Goal: Entertainment & Leisure: Browse casually

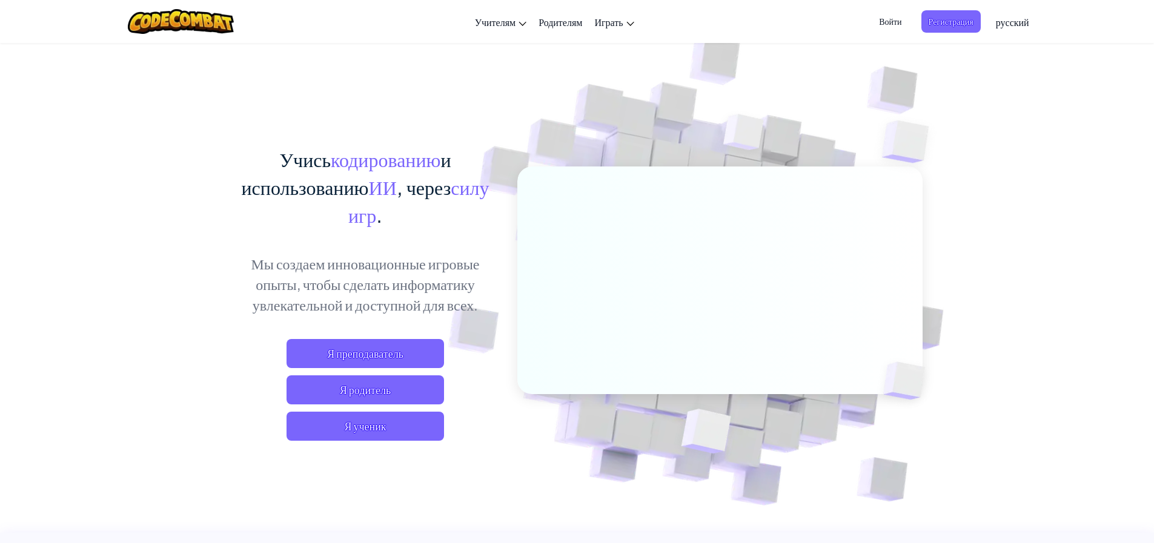
click at [395, 410] on div "Я преподаватель Я родитель Я ученик" at bounding box center [365, 390] width 267 height 102
click at [396, 433] on span "Я ученик" at bounding box center [366, 426] width 158 height 29
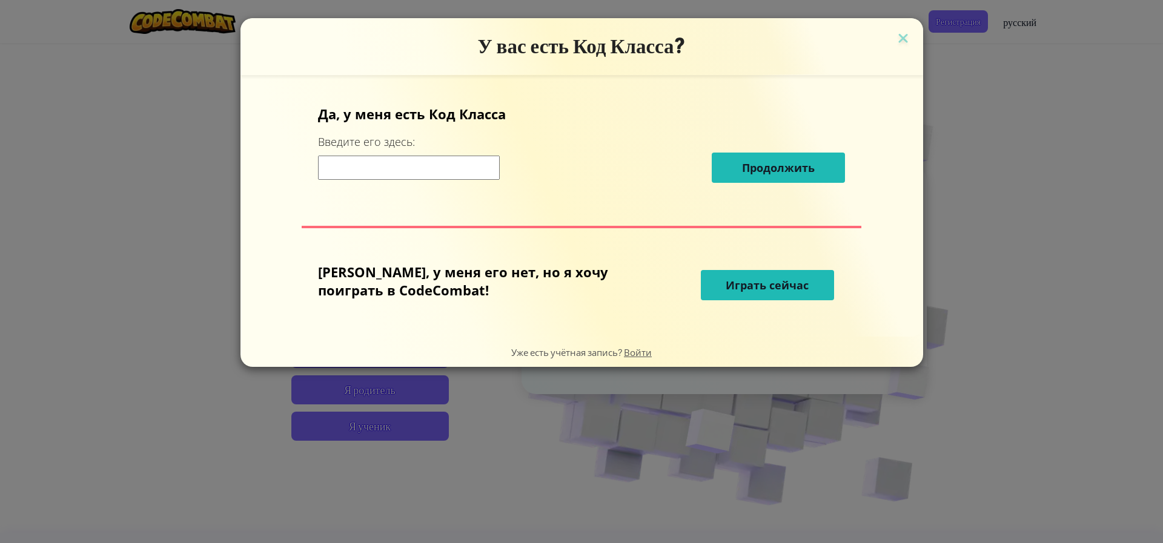
click at [726, 288] on span "Играть сейчас" at bounding box center [767, 285] width 83 height 15
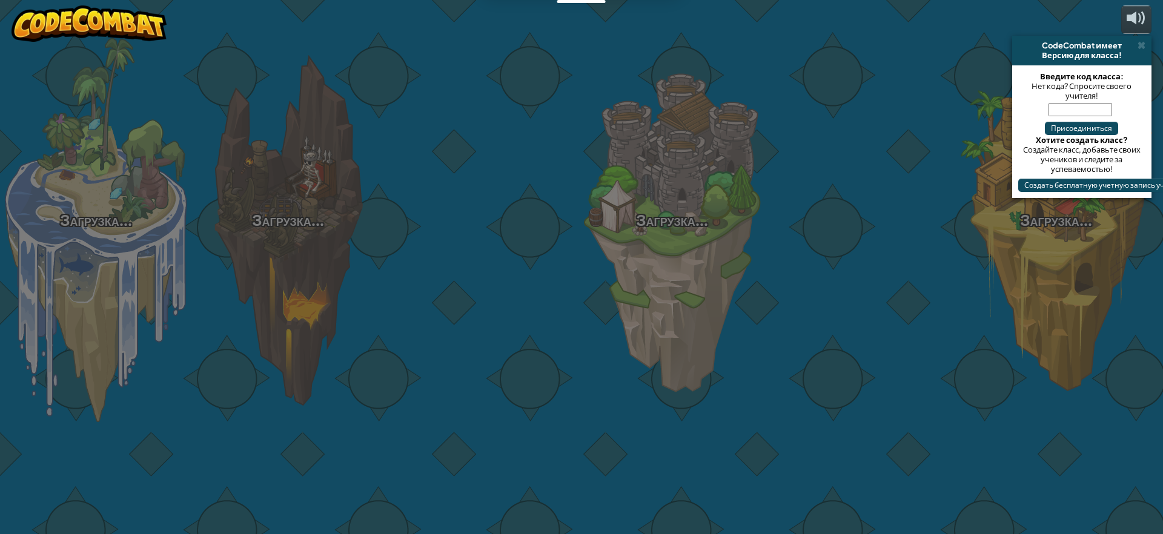
select select "ru"
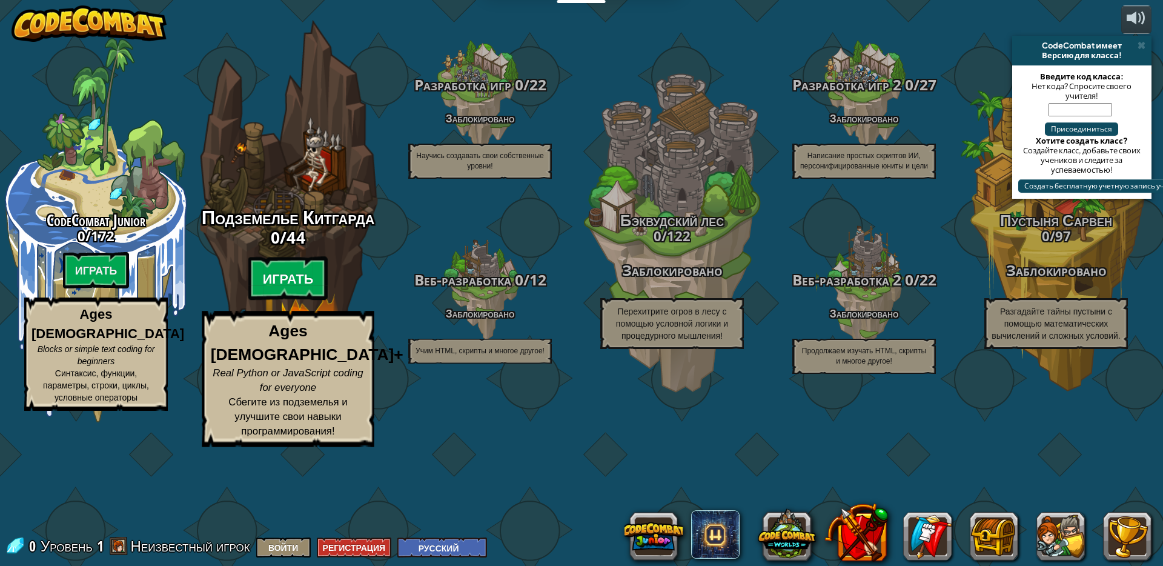
click at [293, 300] on btn "Играть" at bounding box center [288, 279] width 80 height 44
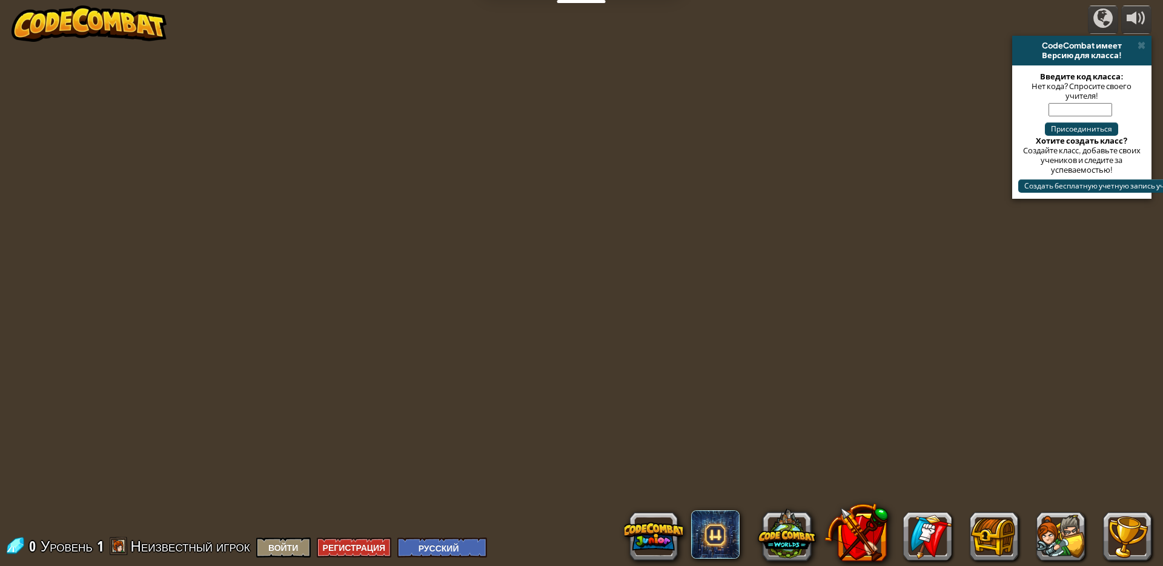
select select "ru"
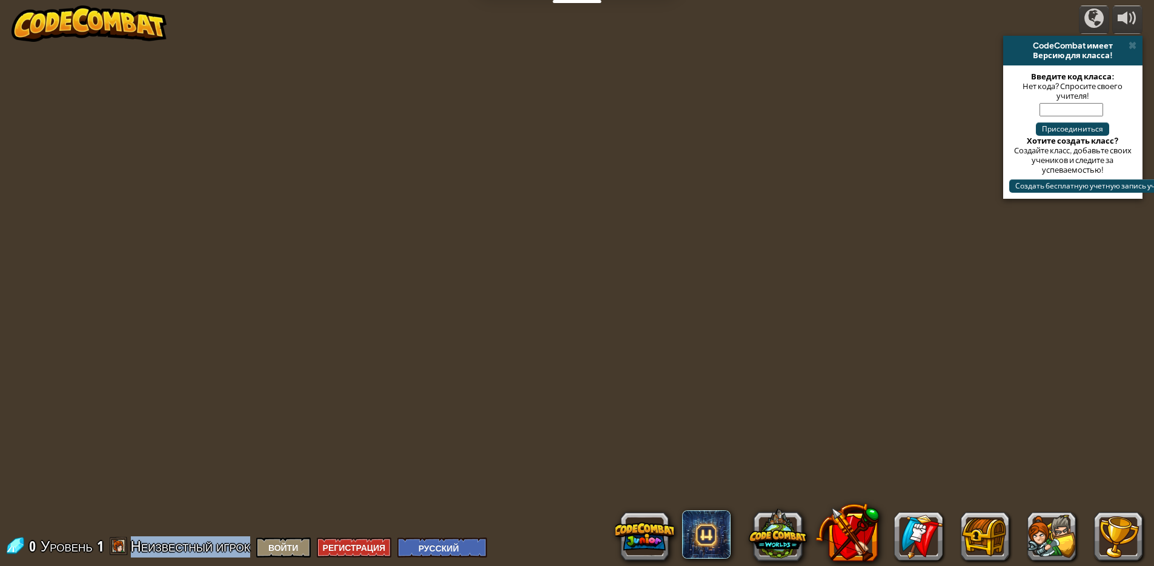
drag, startPoint x: 133, startPoint y: 551, endPoint x: 259, endPoint y: 544, distance: 125.6
click at [259, 543] on div "0 Уровень 1 Неизвестный игрок Войти Регистрация English ([GEOGRAPHIC_DATA]) Eng…" at bounding box center [246, 546] width 482 height 21
select select "ru"
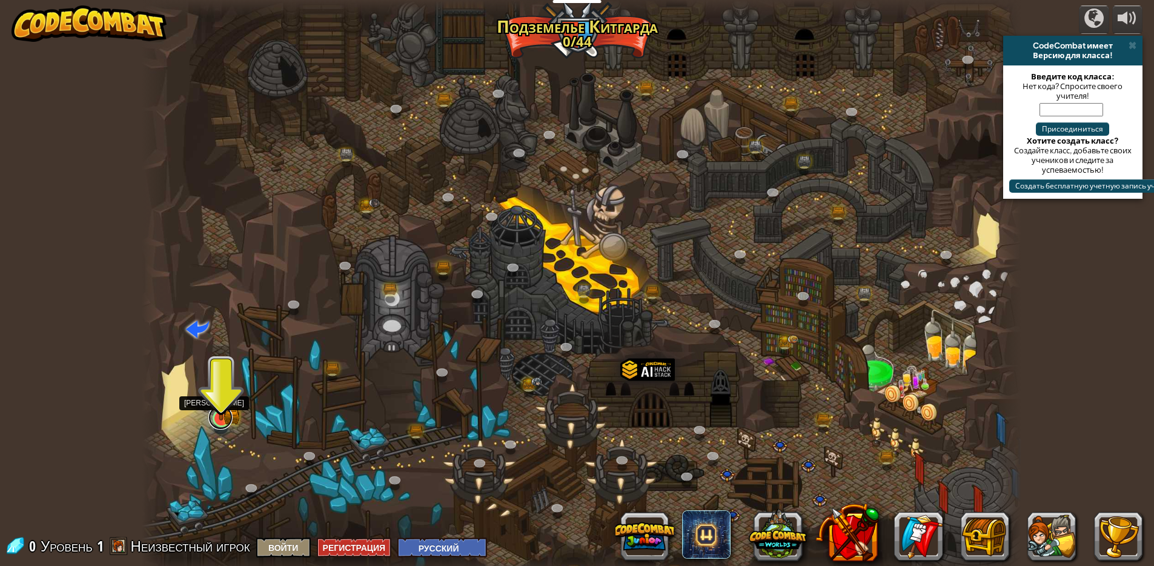
click at [214, 420] on link at bounding box center [220, 417] width 24 height 24
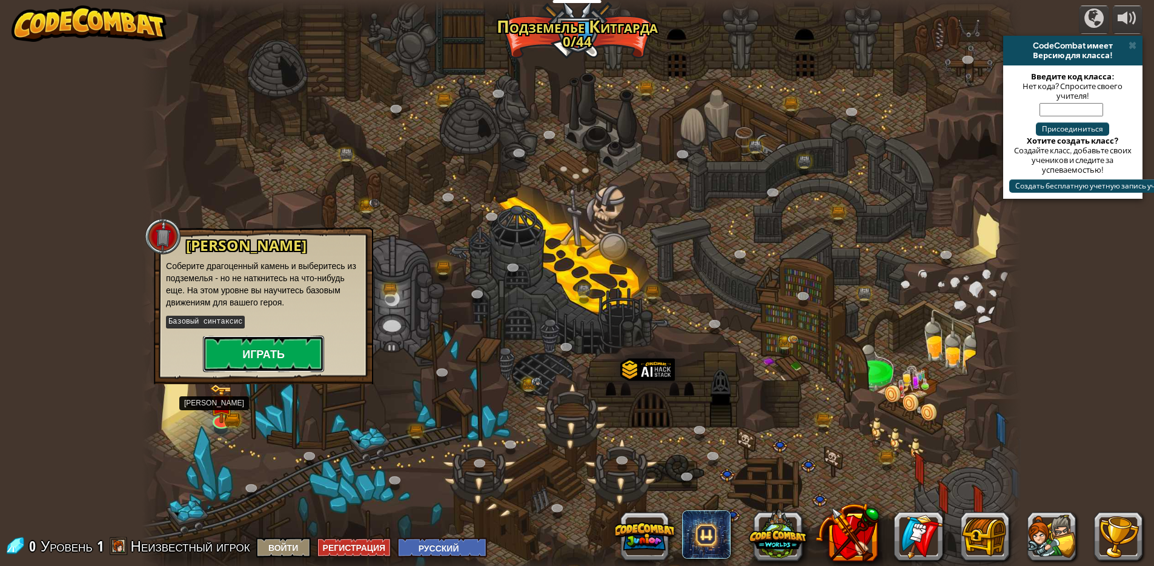
click at [299, 359] on button "Играть" at bounding box center [263, 354] width 121 height 36
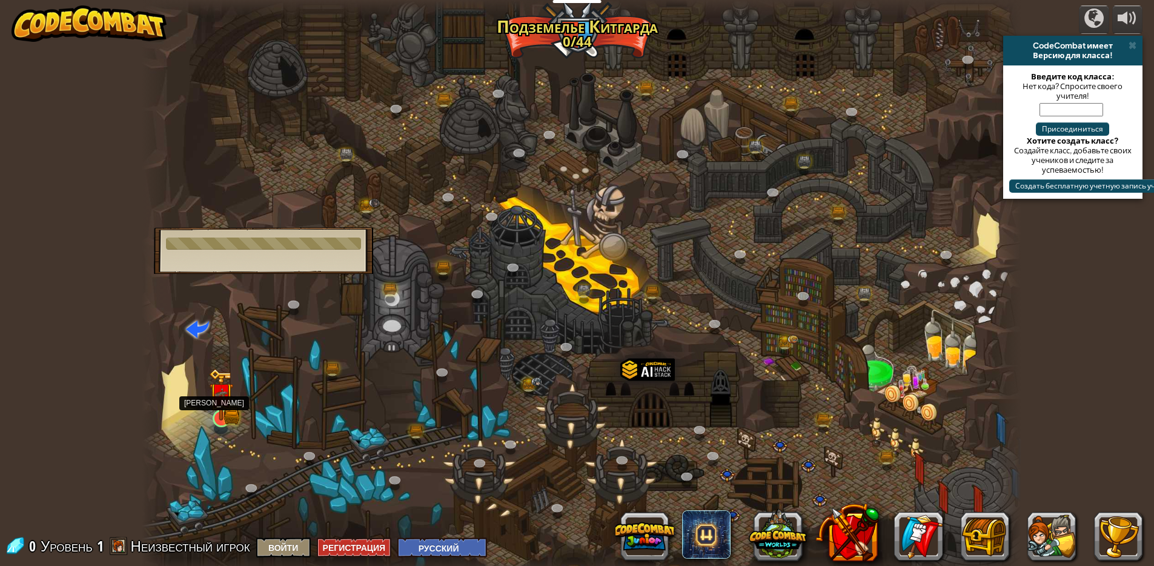
click at [224, 415] on img at bounding box center [221, 394] width 24 height 52
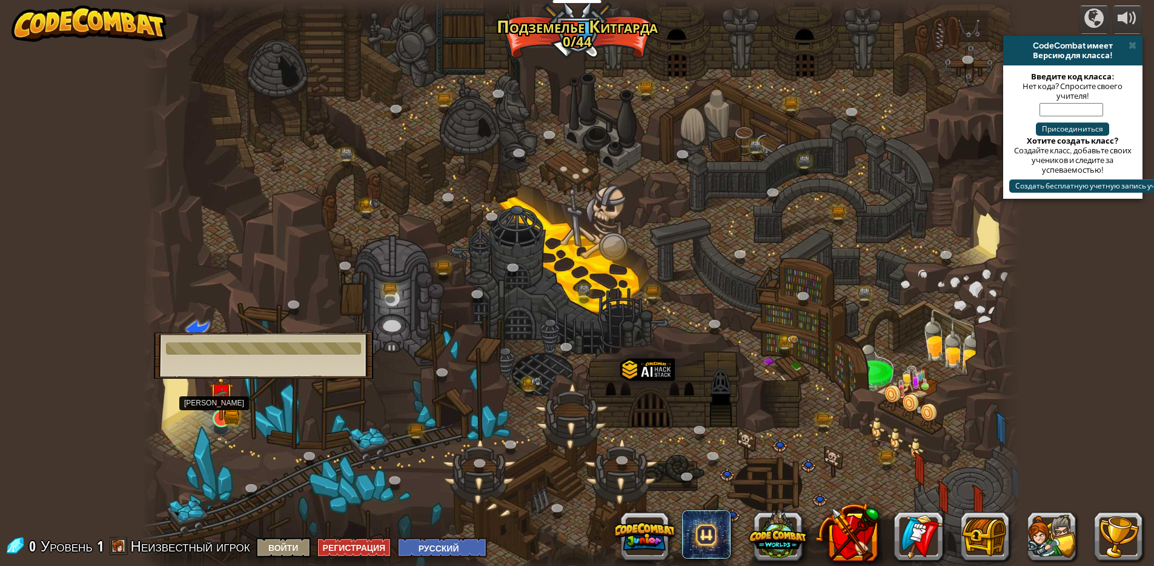
click at [215, 0] on body "Учителям Создать бесплатный аккаунт Решения для школ и округов Превью Учительск…" at bounding box center [577, 0] width 1154 height 0
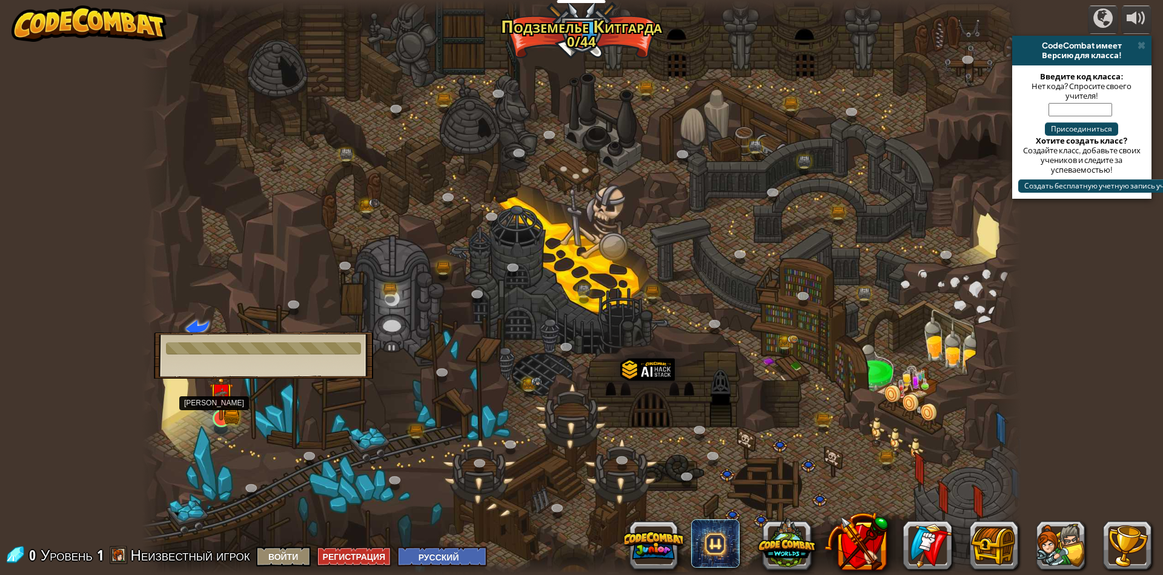
click at [222, 0] on body "Учителям Создать бесплатный аккаунт Решения для школ и округов Превью Учительск…" at bounding box center [581, 0] width 1163 height 0
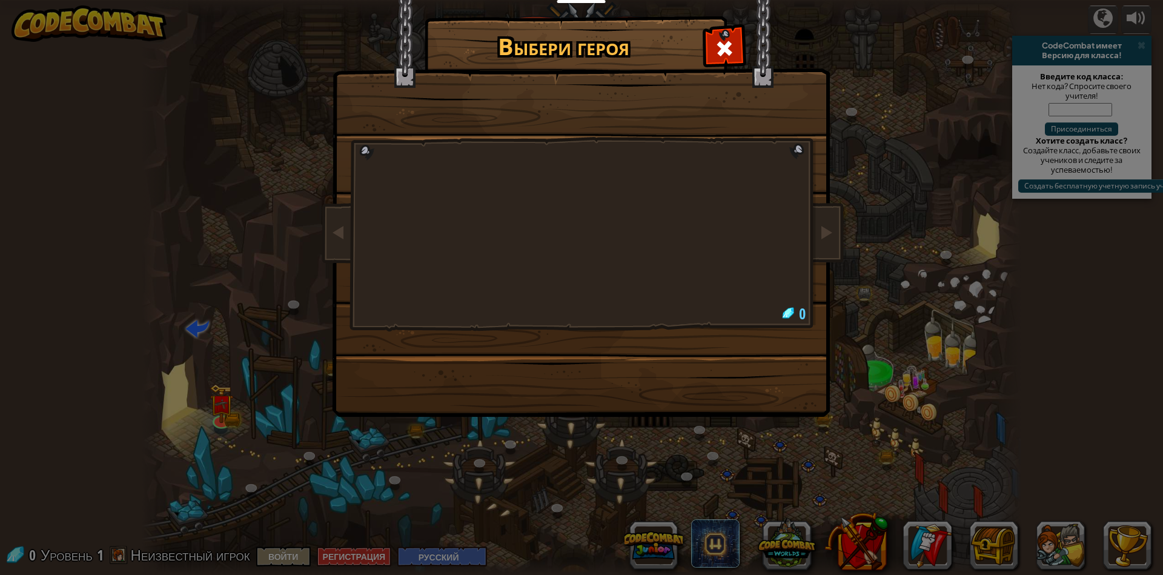
drag, startPoint x: 215, startPoint y: 402, endPoint x: 231, endPoint y: 399, distance: 16.6
click at [231, 399] on div "Выбери героя 0" at bounding box center [581, 287] width 1163 height 575
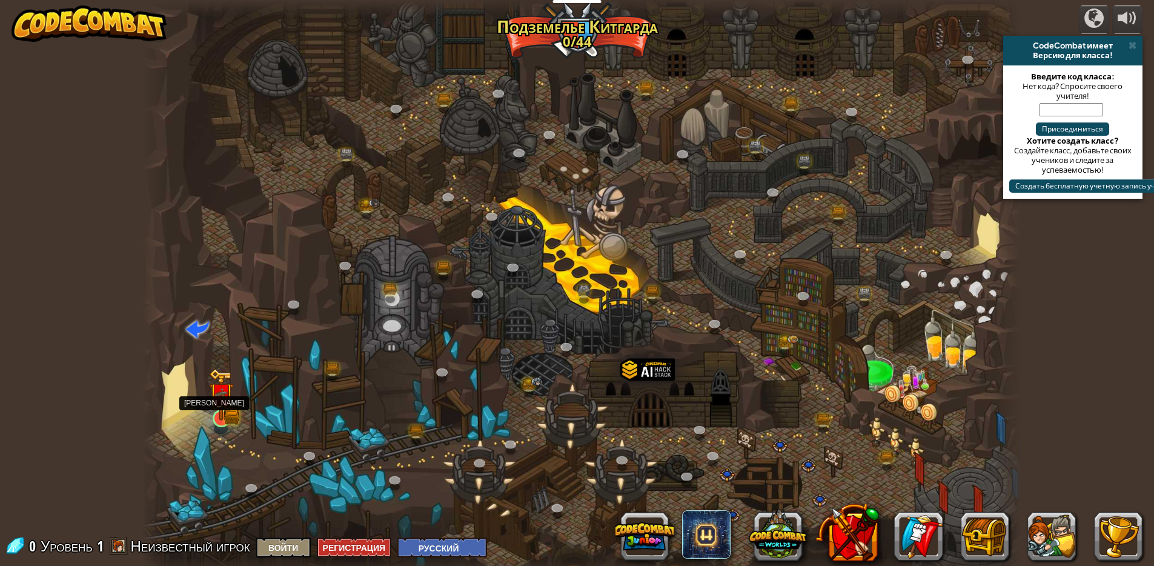
click at [214, 399] on img at bounding box center [221, 395] width 14 height 14
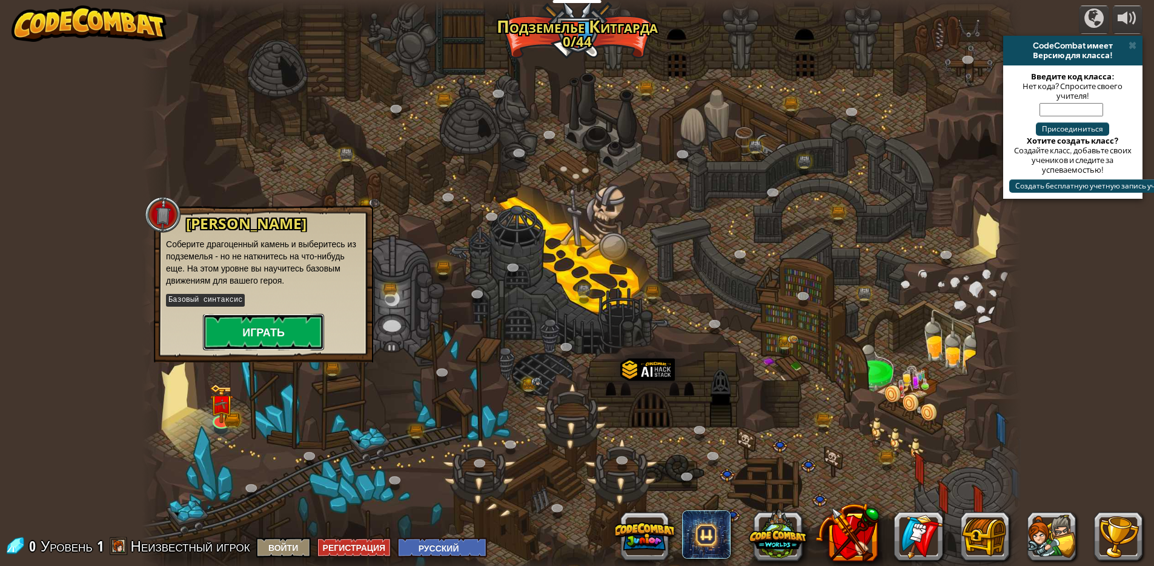
click at [264, 336] on button "Играть" at bounding box center [263, 332] width 121 height 36
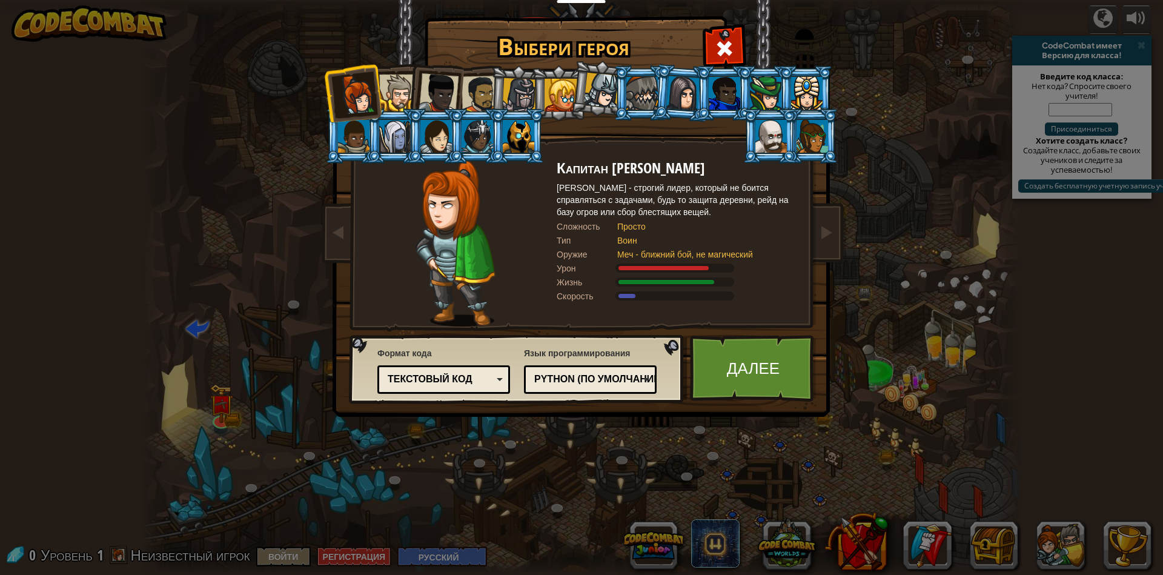
drag, startPoint x: 450, startPoint y: 107, endPoint x: 429, endPoint y: 93, distance: 25.7
click at [450, 105] on div at bounding box center [439, 93] width 40 height 40
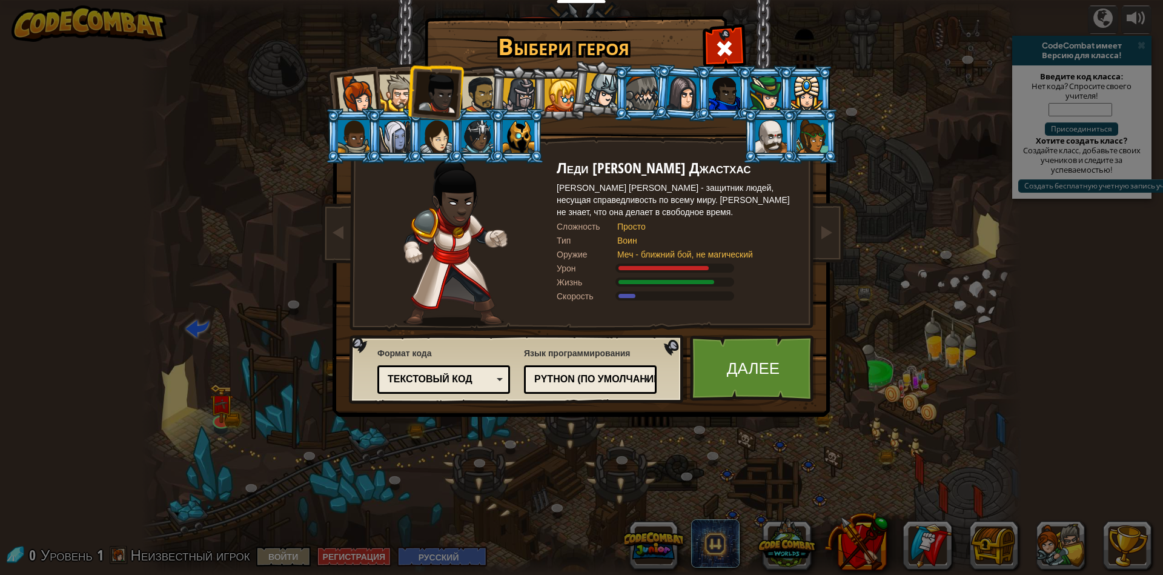
click at [400, 93] on div at bounding box center [397, 93] width 37 height 37
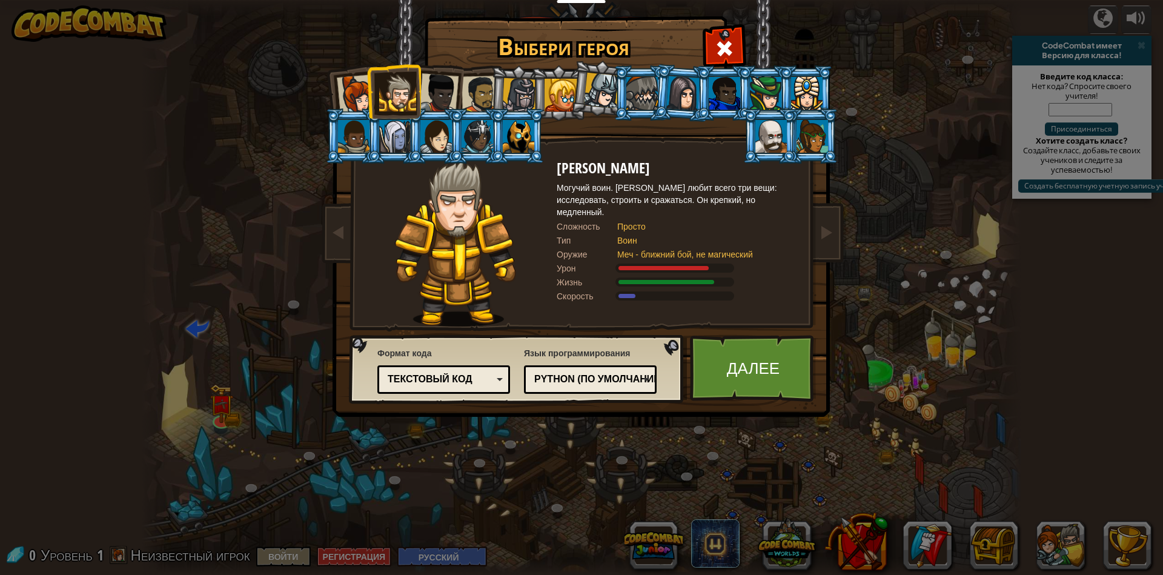
click at [442, 96] on div at bounding box center [439, 93] width 40 height 40
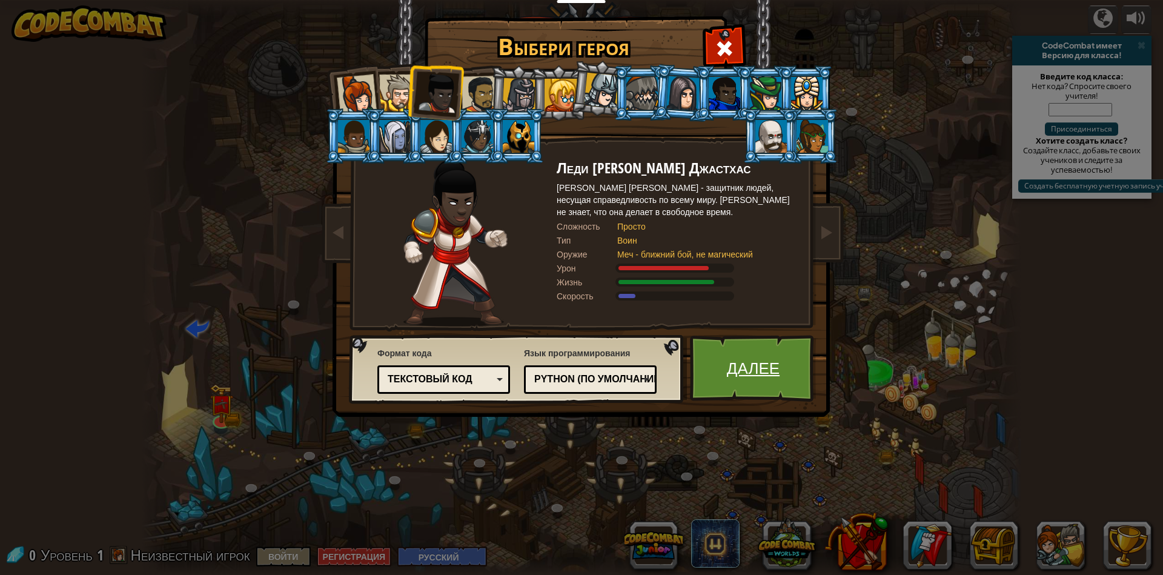
click at [765, 365] on link "Далее" at bounding box center [753, 368] width 127 height 67
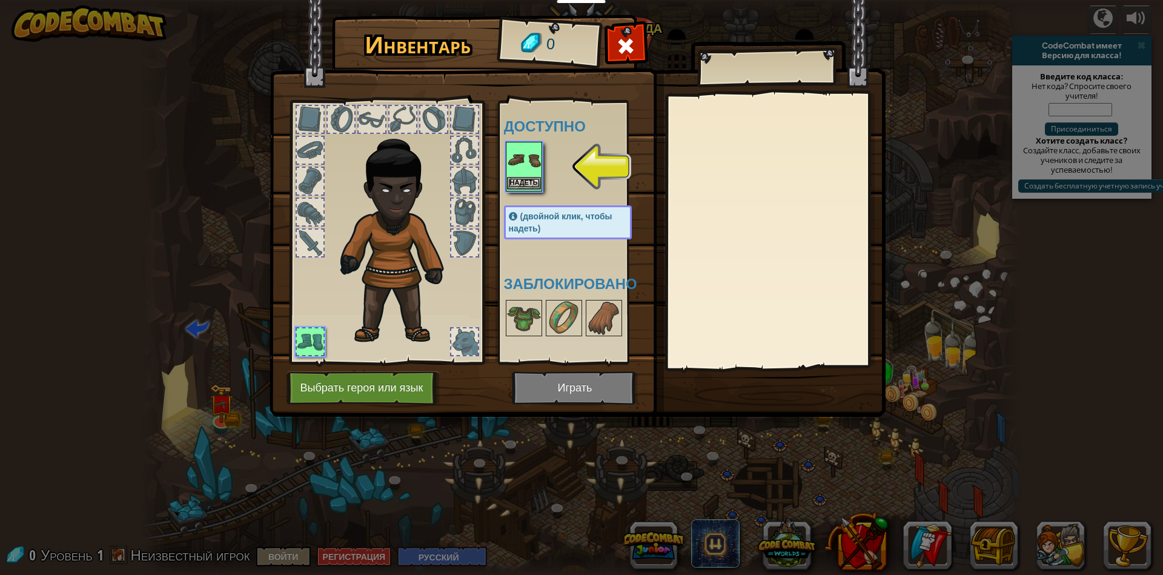
click at [528, 174] on img at bounding box center [524, 160] width 34 height 34
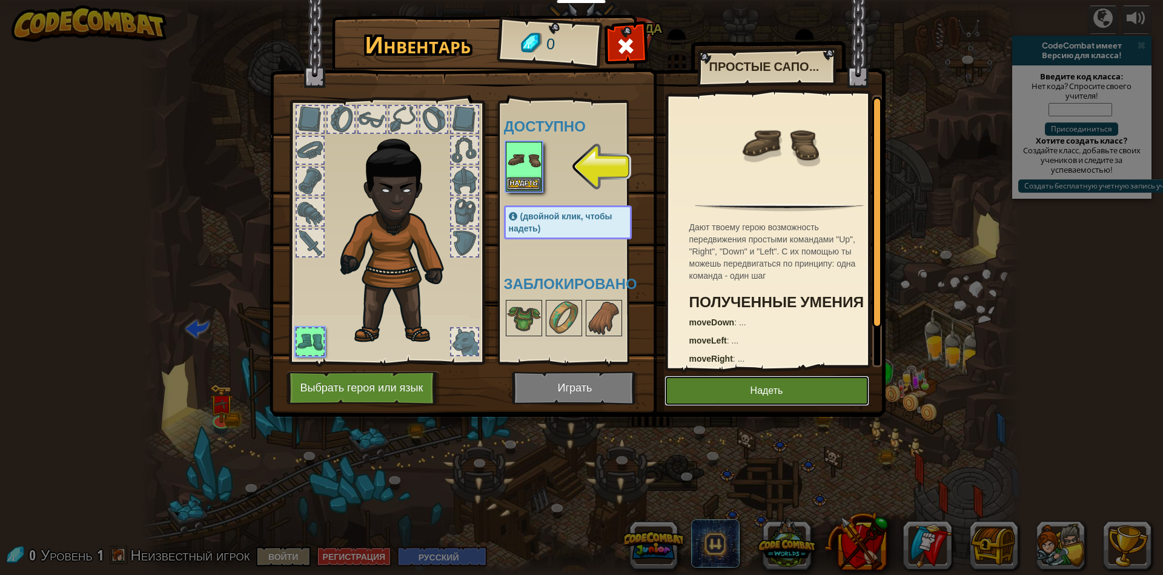
click at [757, 386] on button "Надеть" at bounding box center [767, 391] width 205 height 30
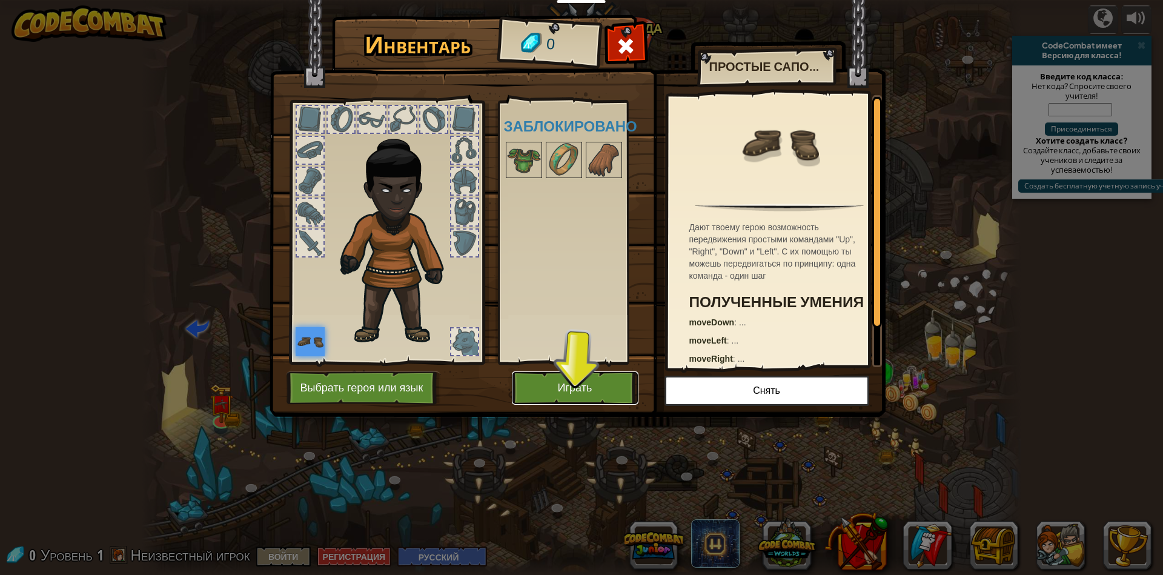
click at [583, 382] on button "Играть" at bounding box center [575, 387] width 127 height 33
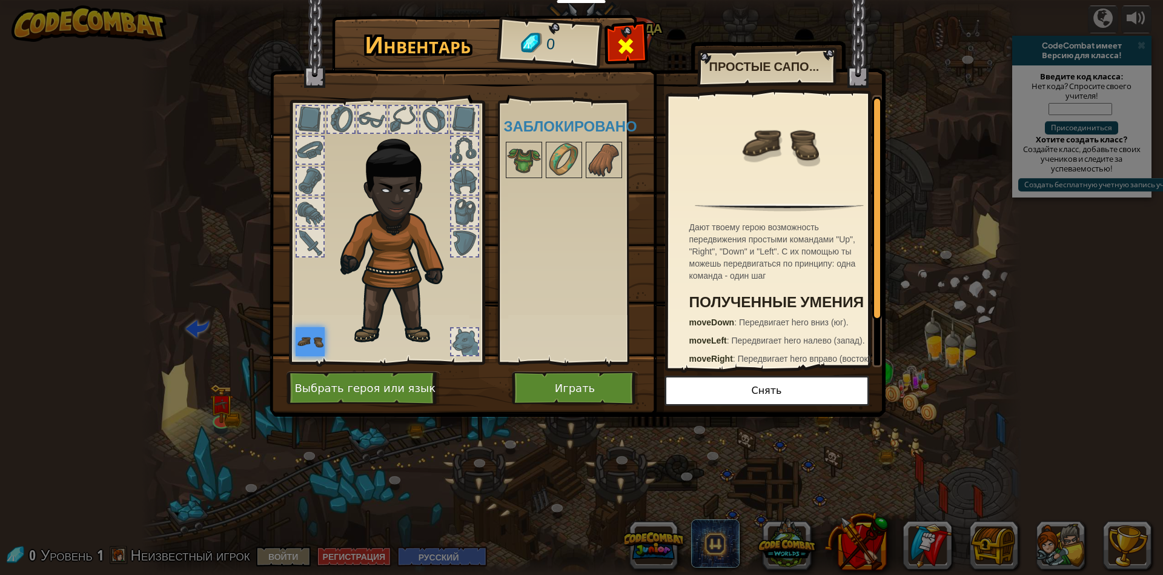
click at [619, 58] on div at bounding box center [626, 49] width 38 height 38
